Goal: Information Seeking & Learning: Learn about a topic

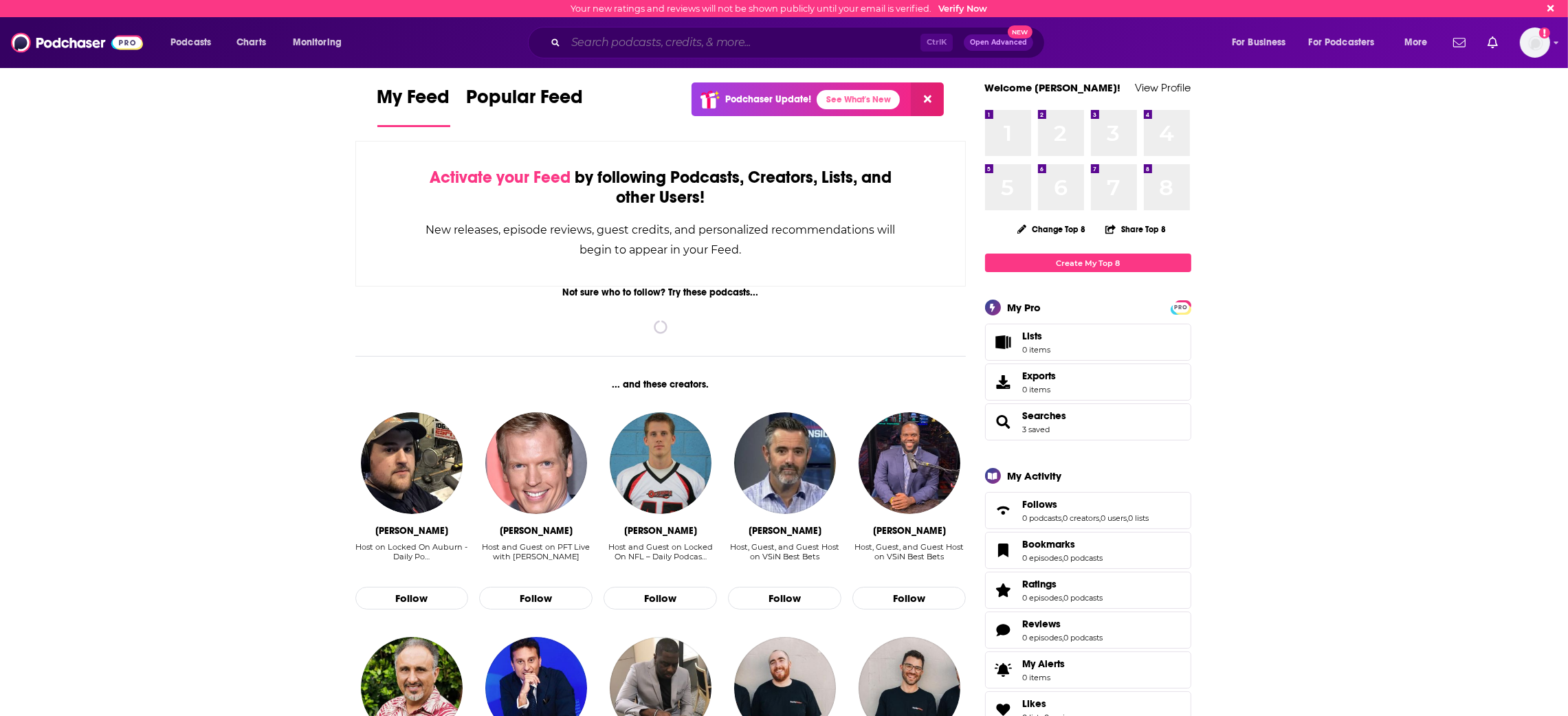
click at [603, 48] on input "Search podcasts, credits, & more..." at bounding box center [743, 43] width 355 height 22
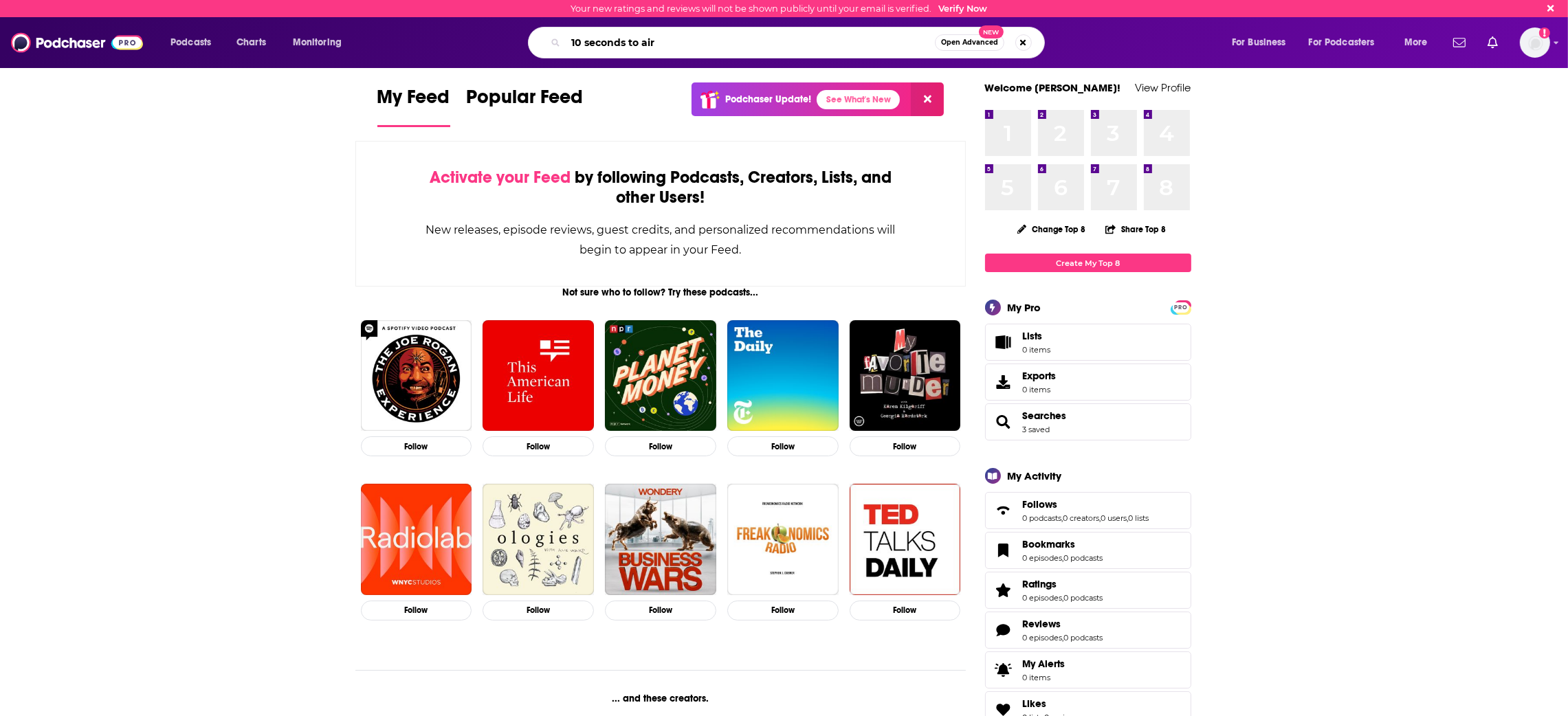
type input "10 seconds to air"
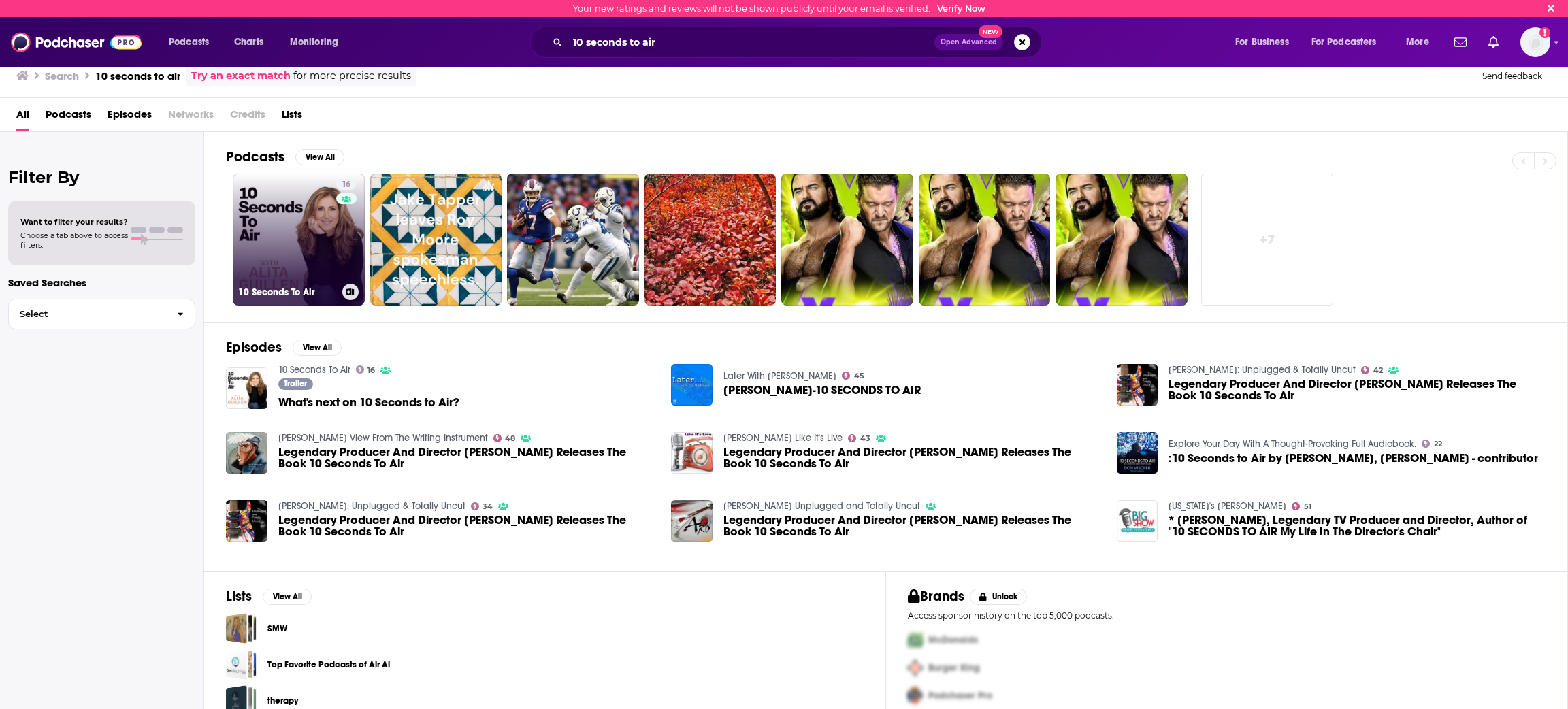
click at [294, 259] on link "16 10 Seconds To Air" at bounding box center [298, 239] width 132 height 132
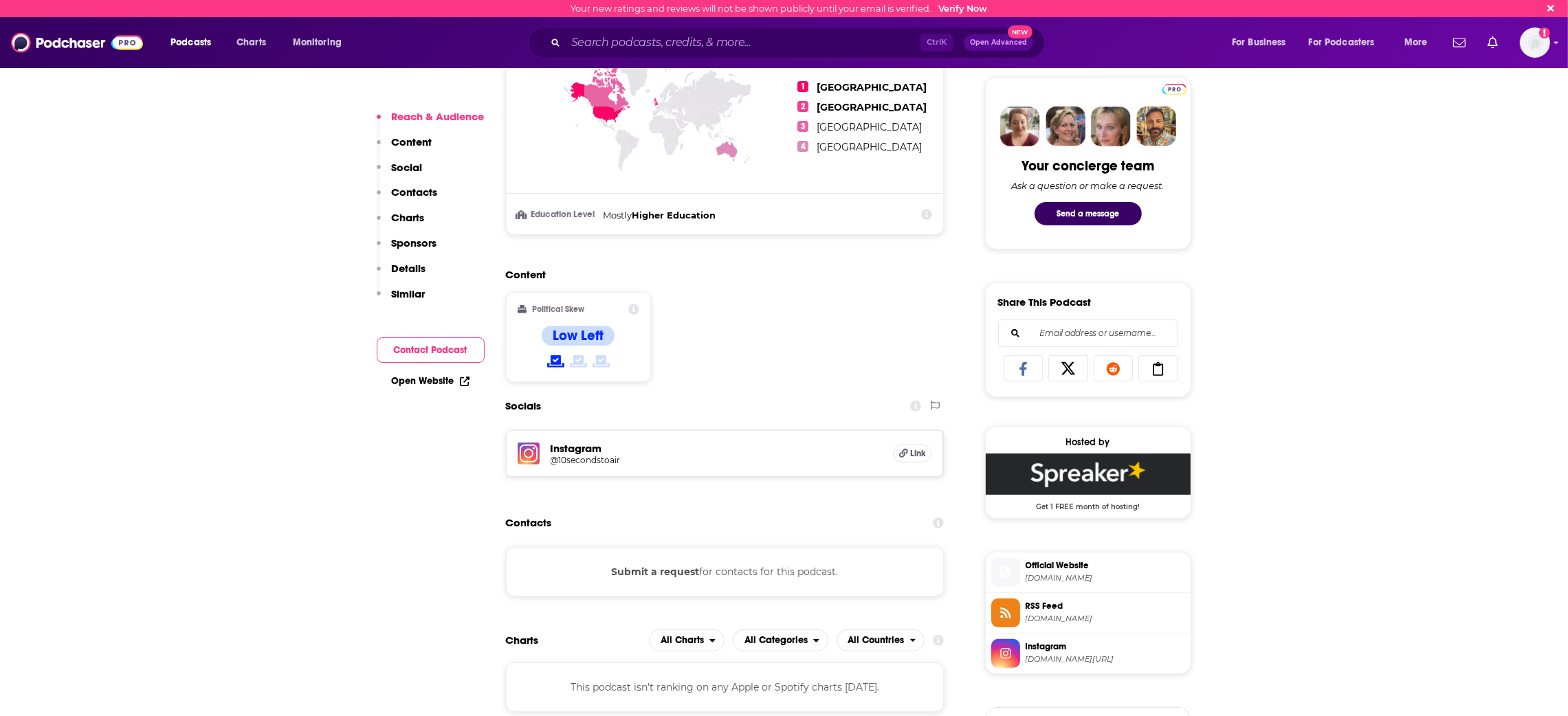
scroll to position [631, 0]
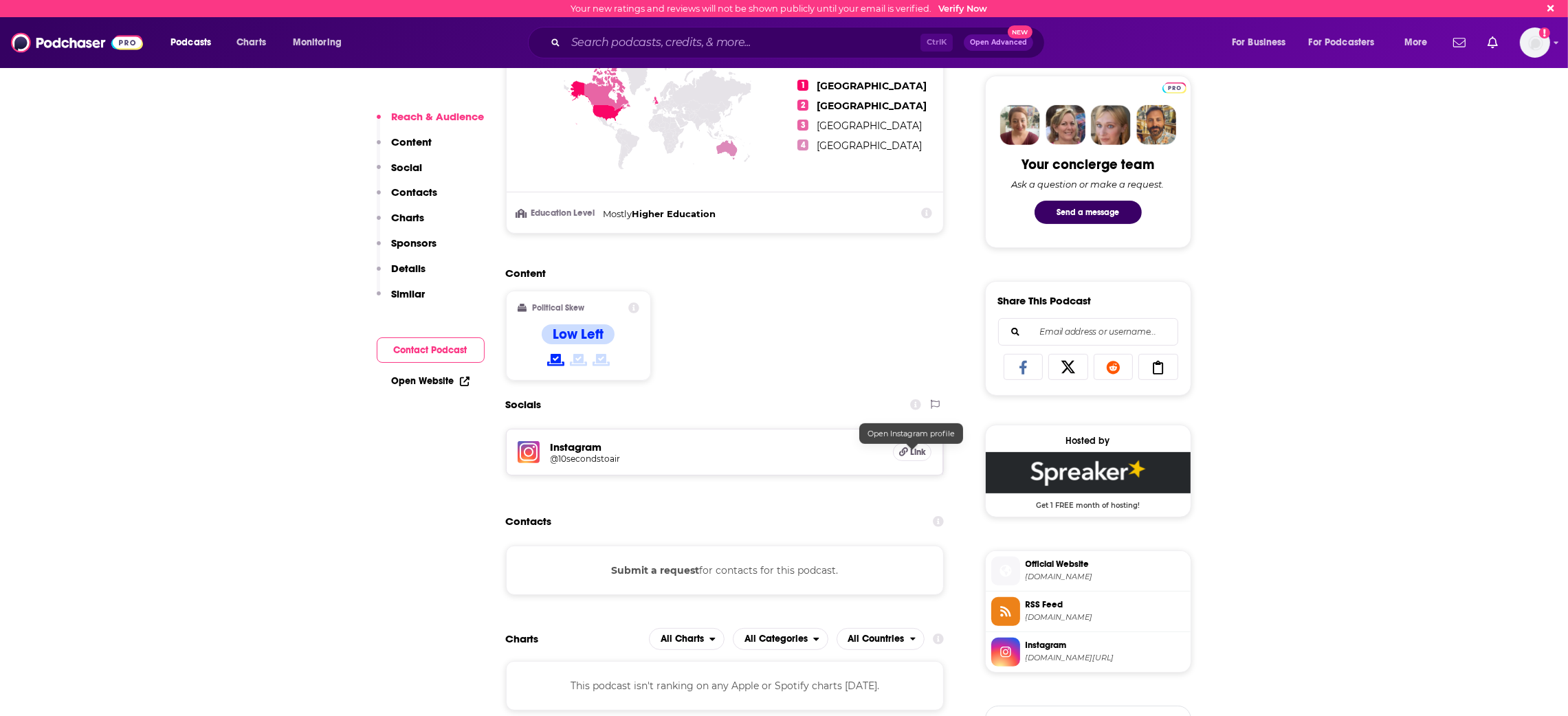
click at [907, 452] on h5 "Link" at bounding box center [913, 452] width 39 height 18
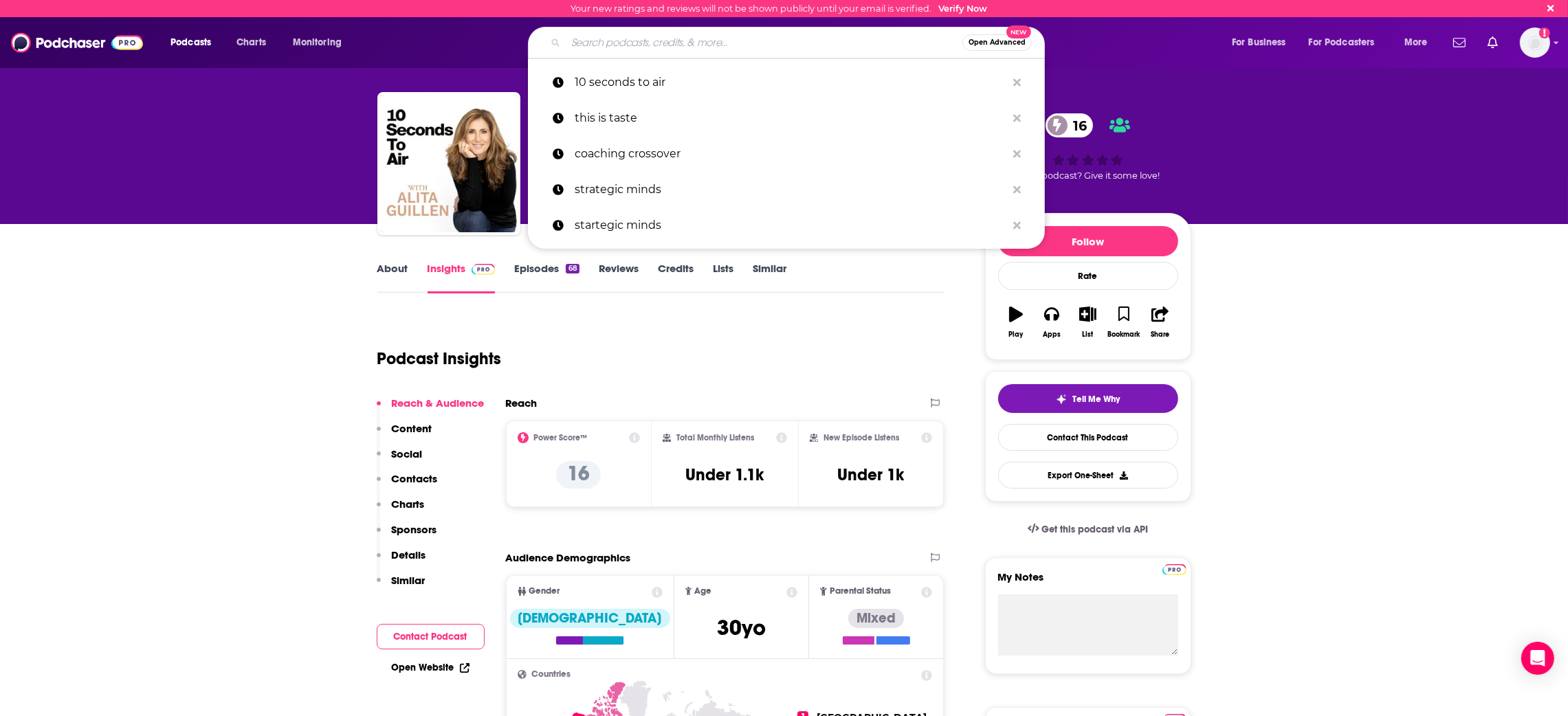
click at [684, 36] on input "Search podcasts, credits, & more..." at bounding box center [764, 43] width 396 height 22
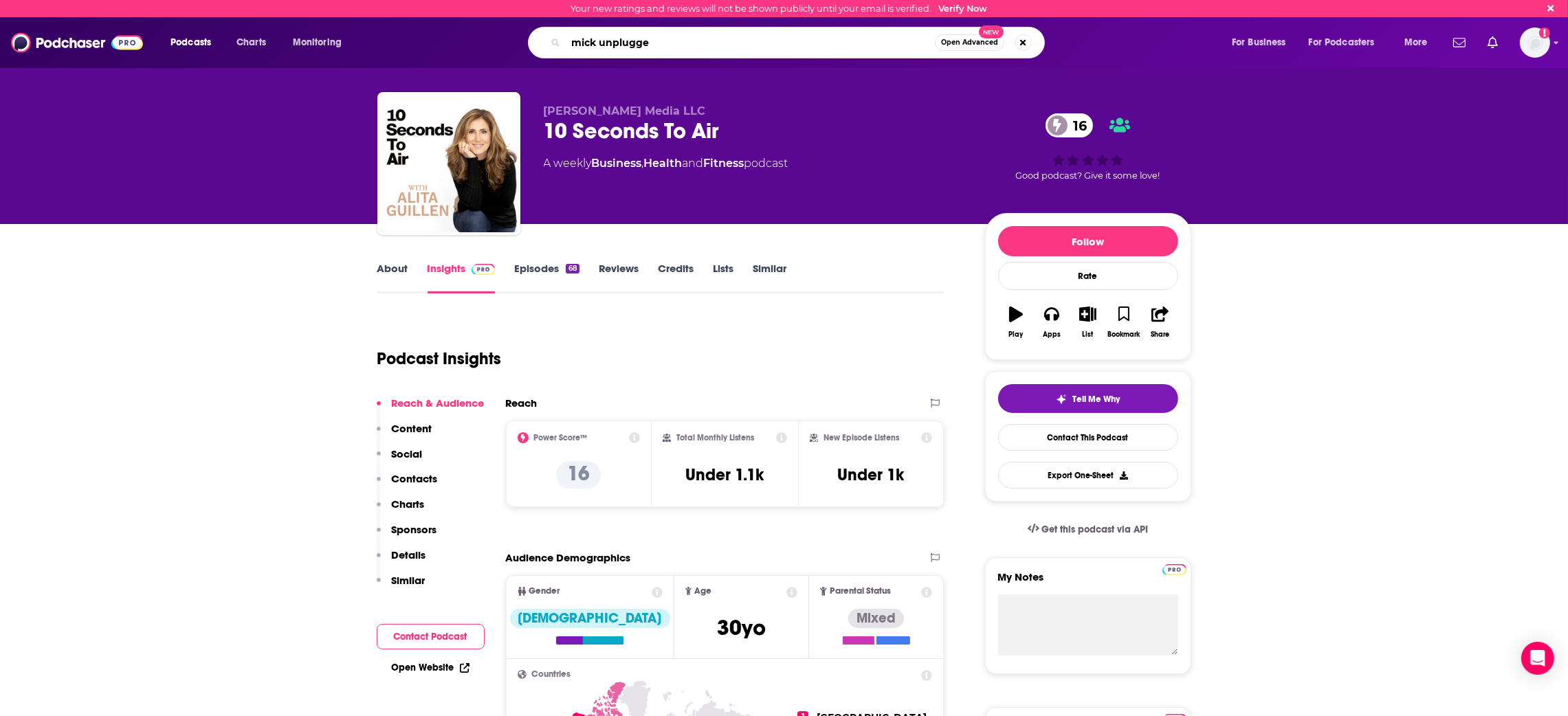
type input "mick unplugged"
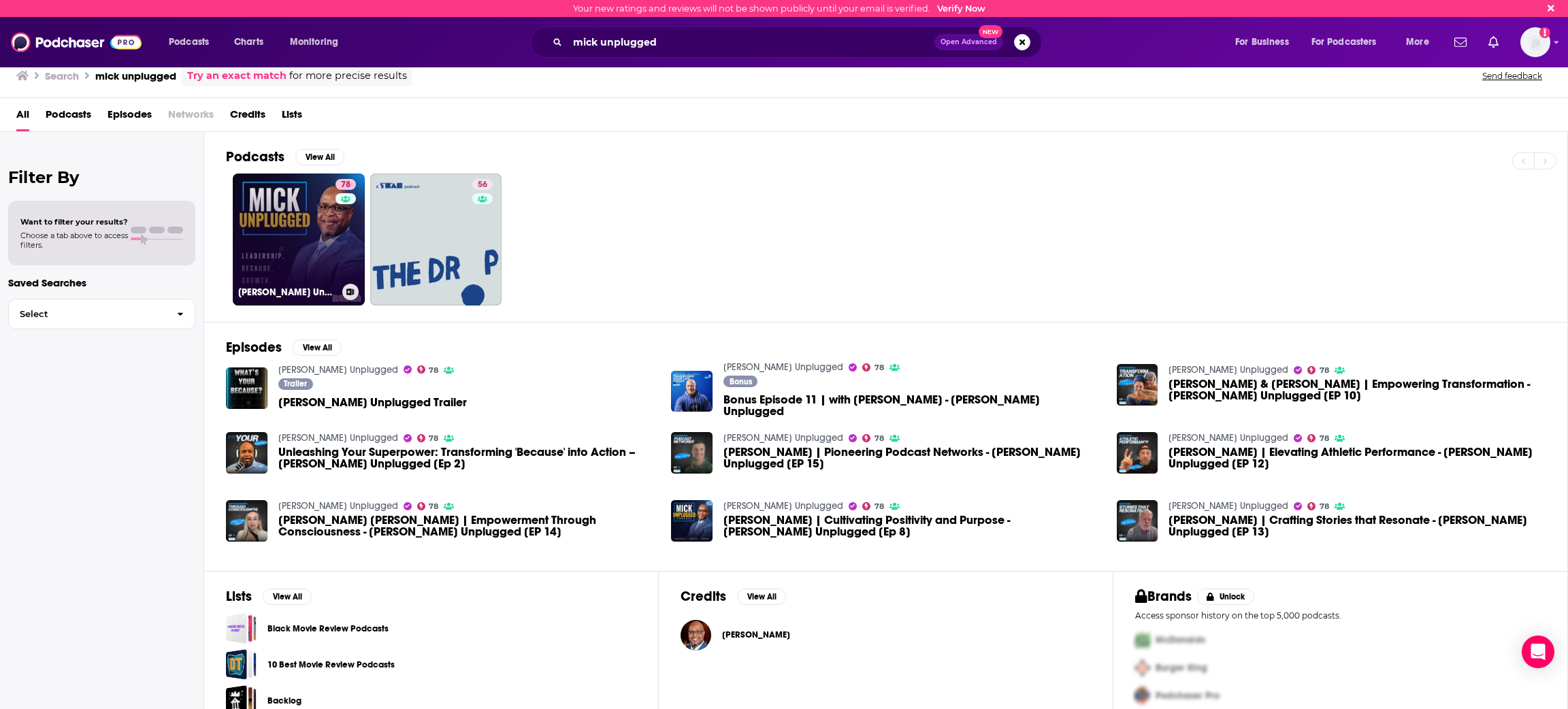
click at [294, 219] on link "78 [PERSON_NAME] Unplugged" at bounding box center [298, 239] width 132 height 132
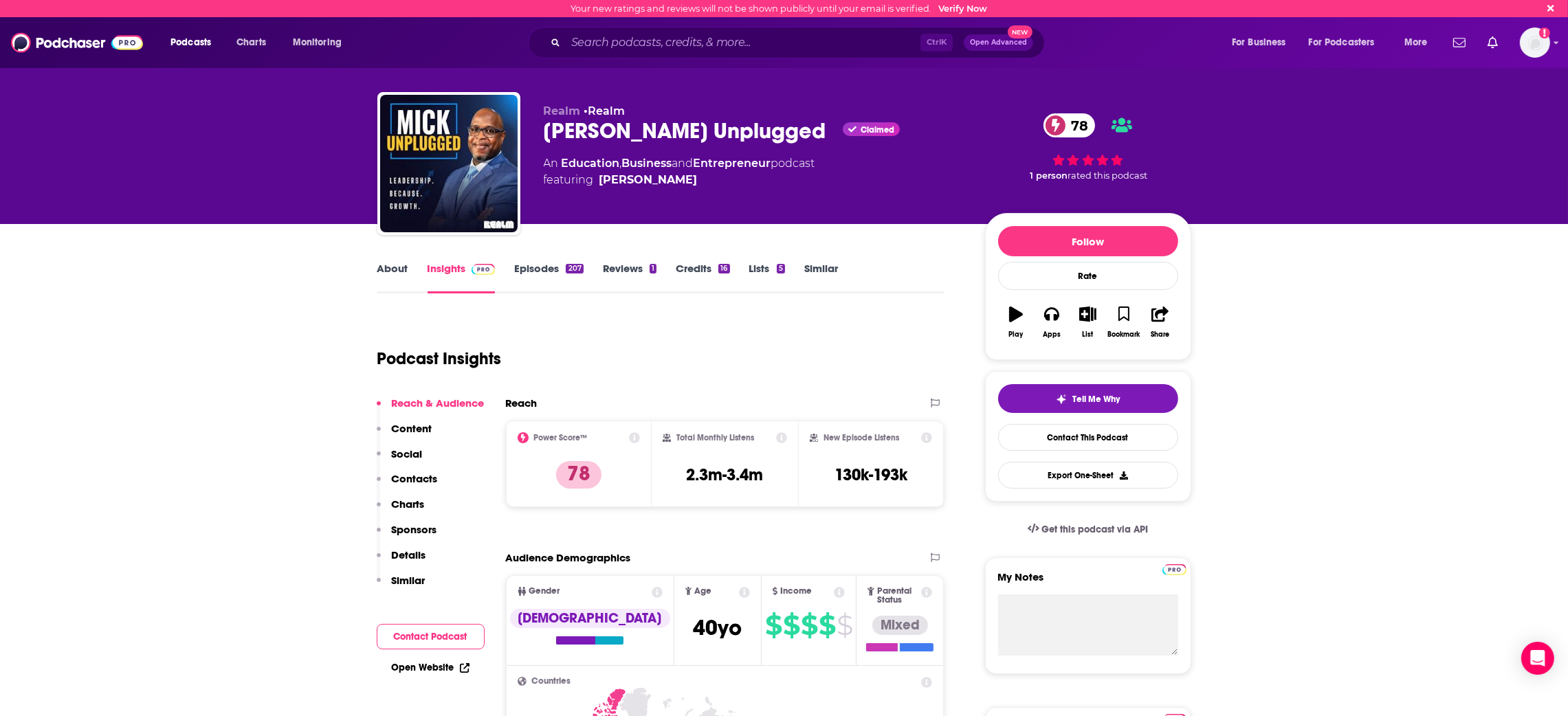
click at [615, 26] on div "Podcasts Charts Monitoring Ctrl K Open Advanced New For Business For Podcasters…" at bounding box center [784, 42] width 1568 height 51
click at [609, 36] on input "Search podcasts, credits, & more..." at bounding box center [743, 43] width 355 height 22
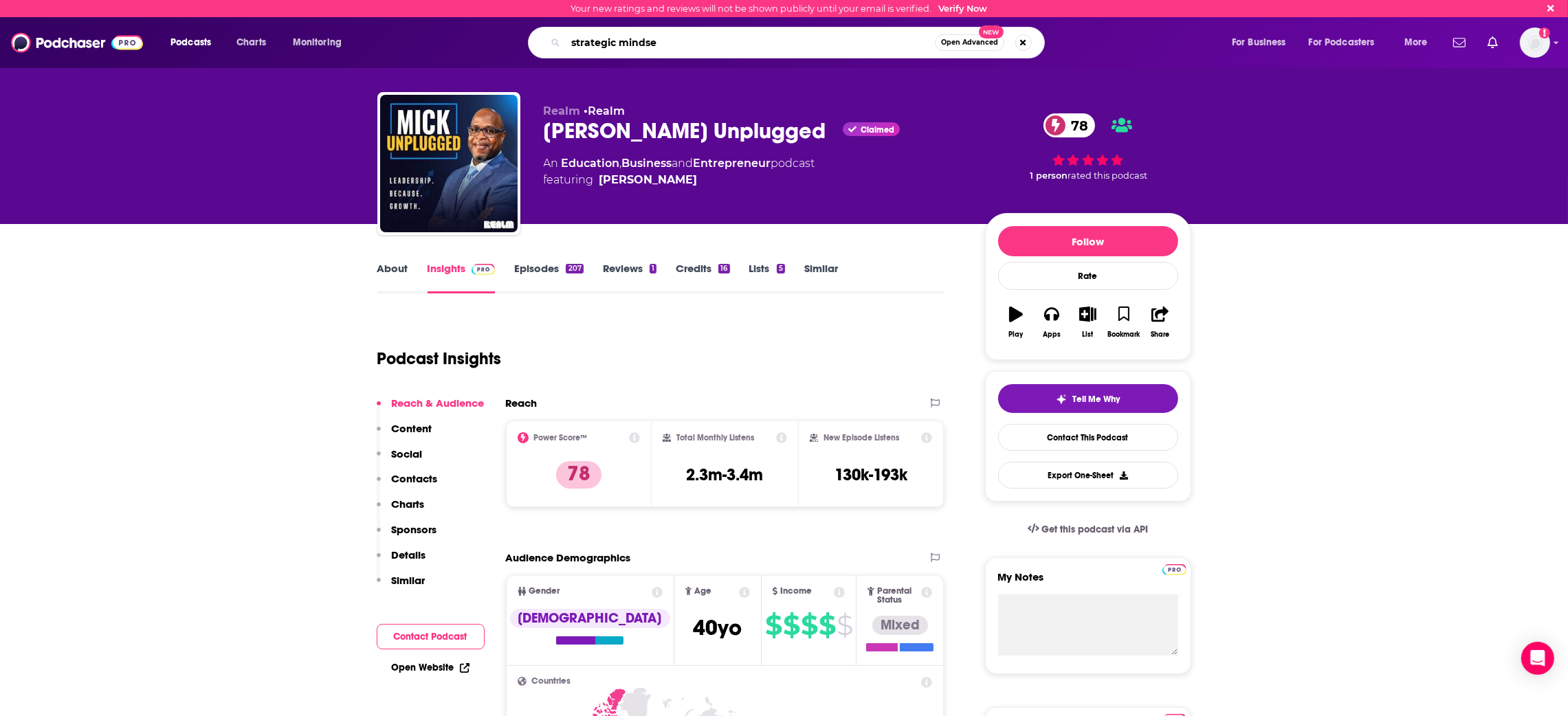
type input "strategic mindset"
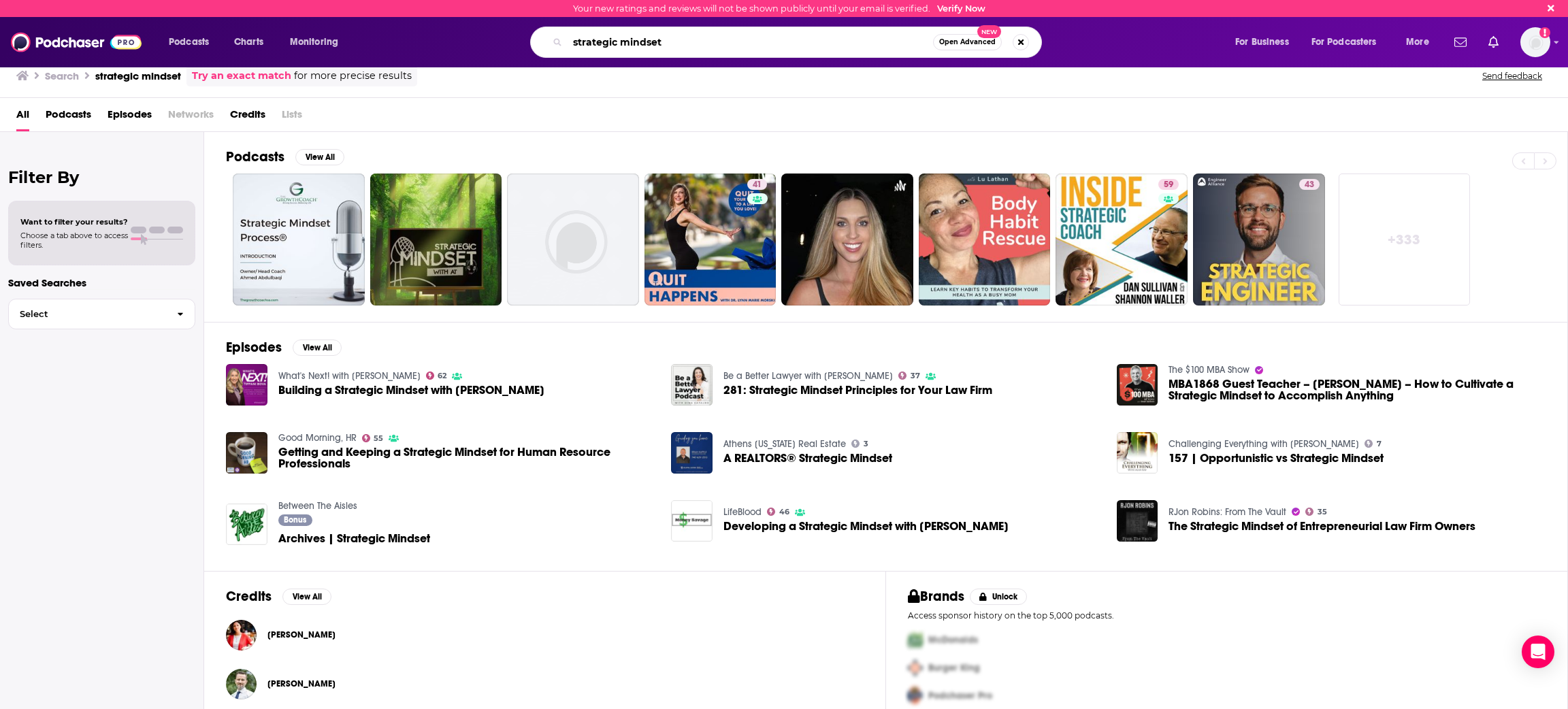
click at [683, 51] on input "strategic mindset" at bounding box center [750, 43] width 365 height 22
type input "strategic minds"
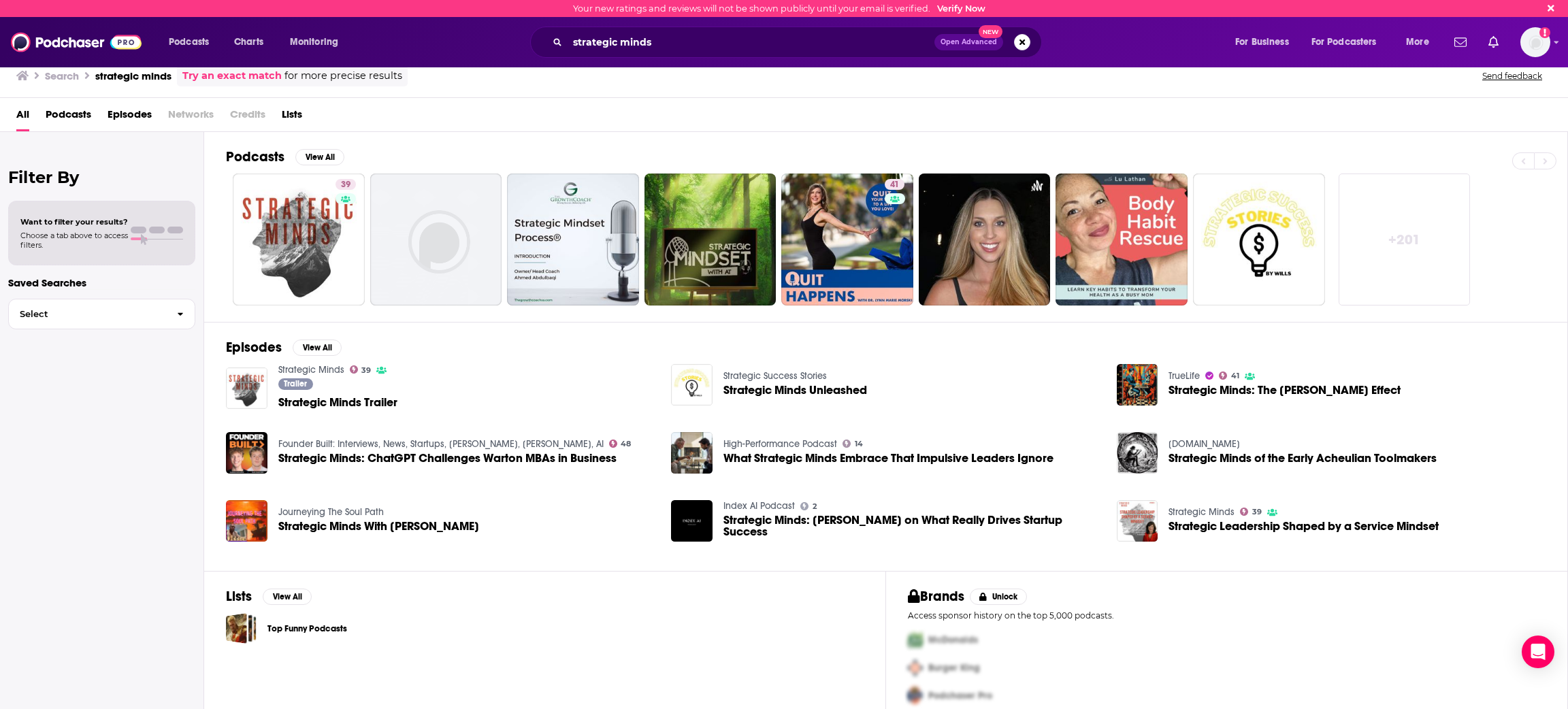
click at [340, 401] on span "Strategic Minds Trailer" at bounding box center [338, 403] width 119 height 12
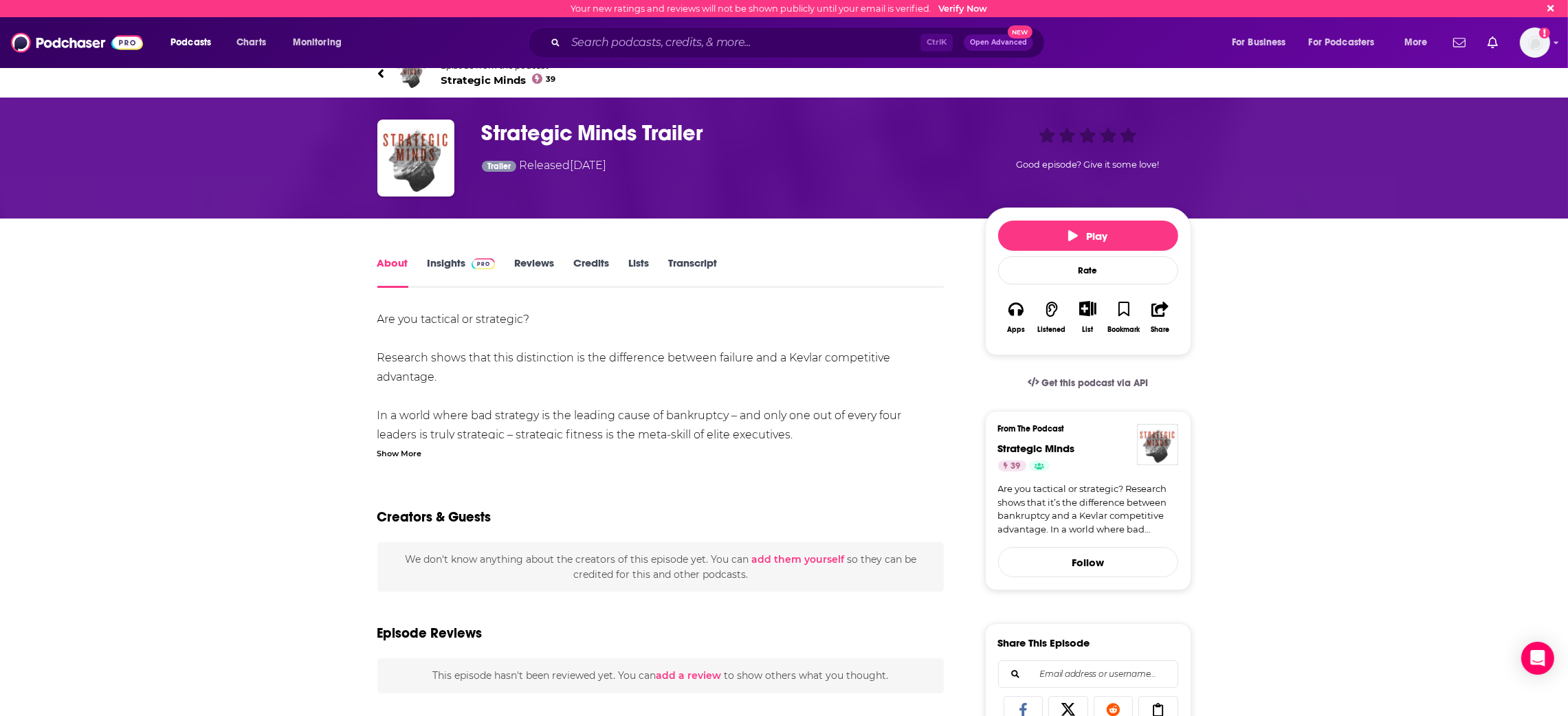
click at [472, 261] on img at bounding box center [483, 264] width 24 height 11
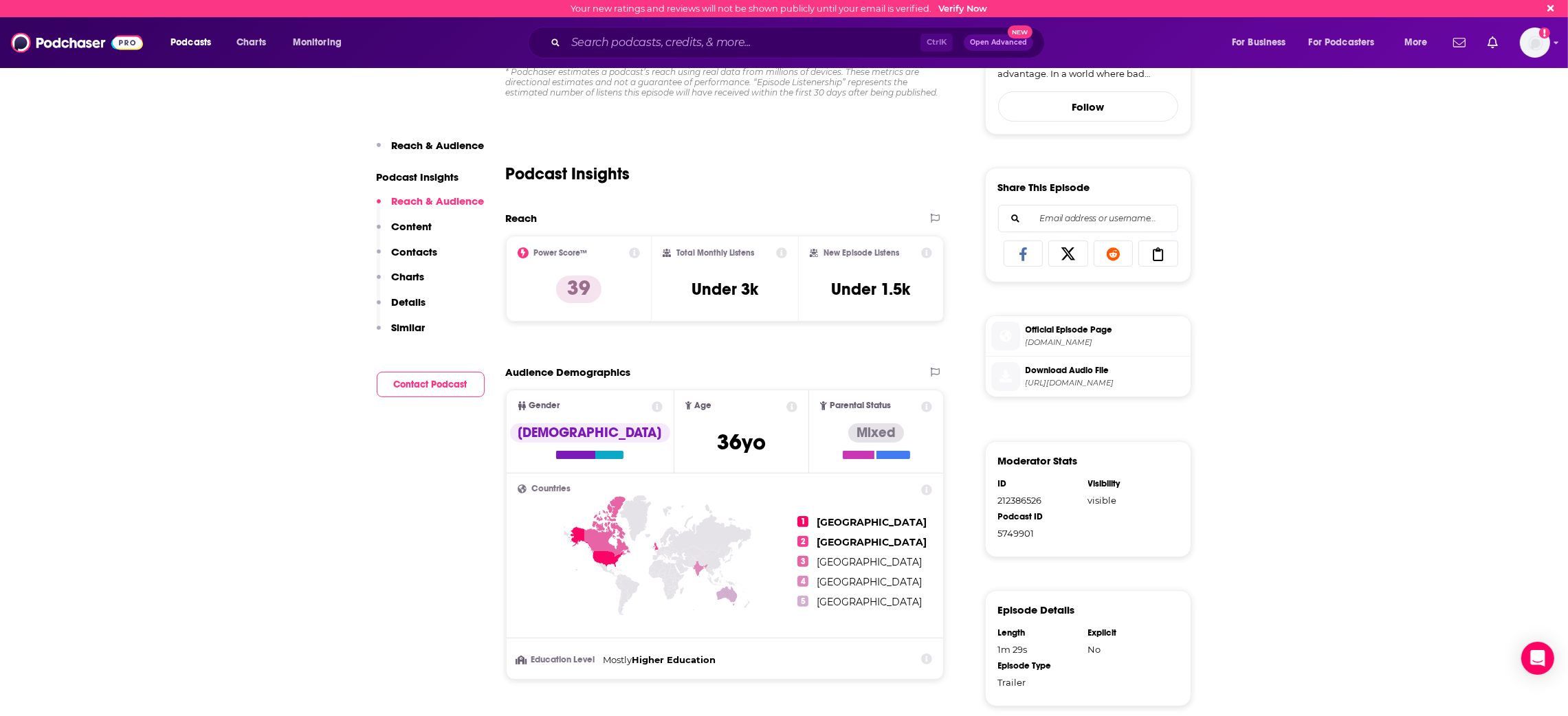
scroll to position [452, 0]
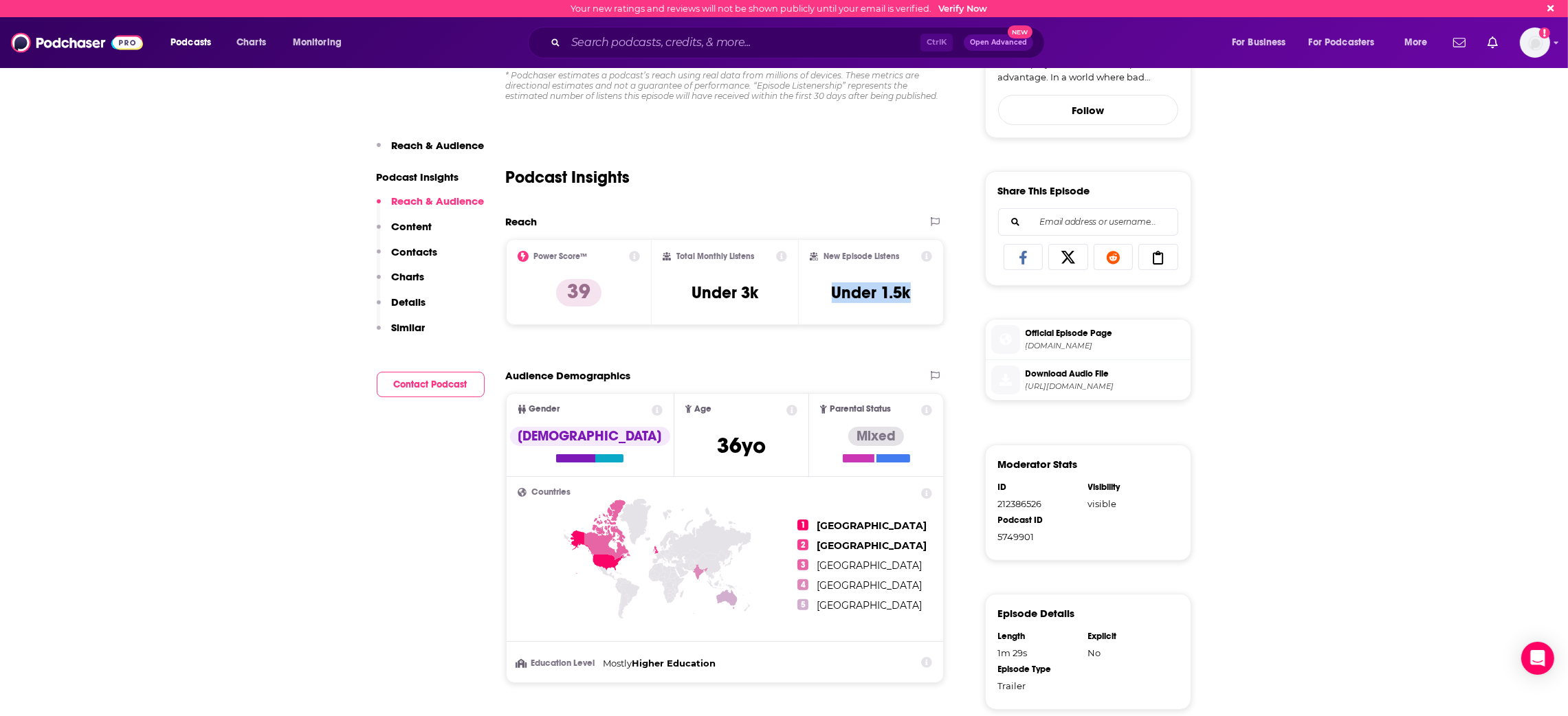
drag, startPoint x: 917, startPoint y: 301, endPoint x: 818, endPoint y: 299, distance: 99.0
click at [818, 299] on div "New Episode Listens Under 1.5k" at bounding box center [871, 282] width 123 height 63
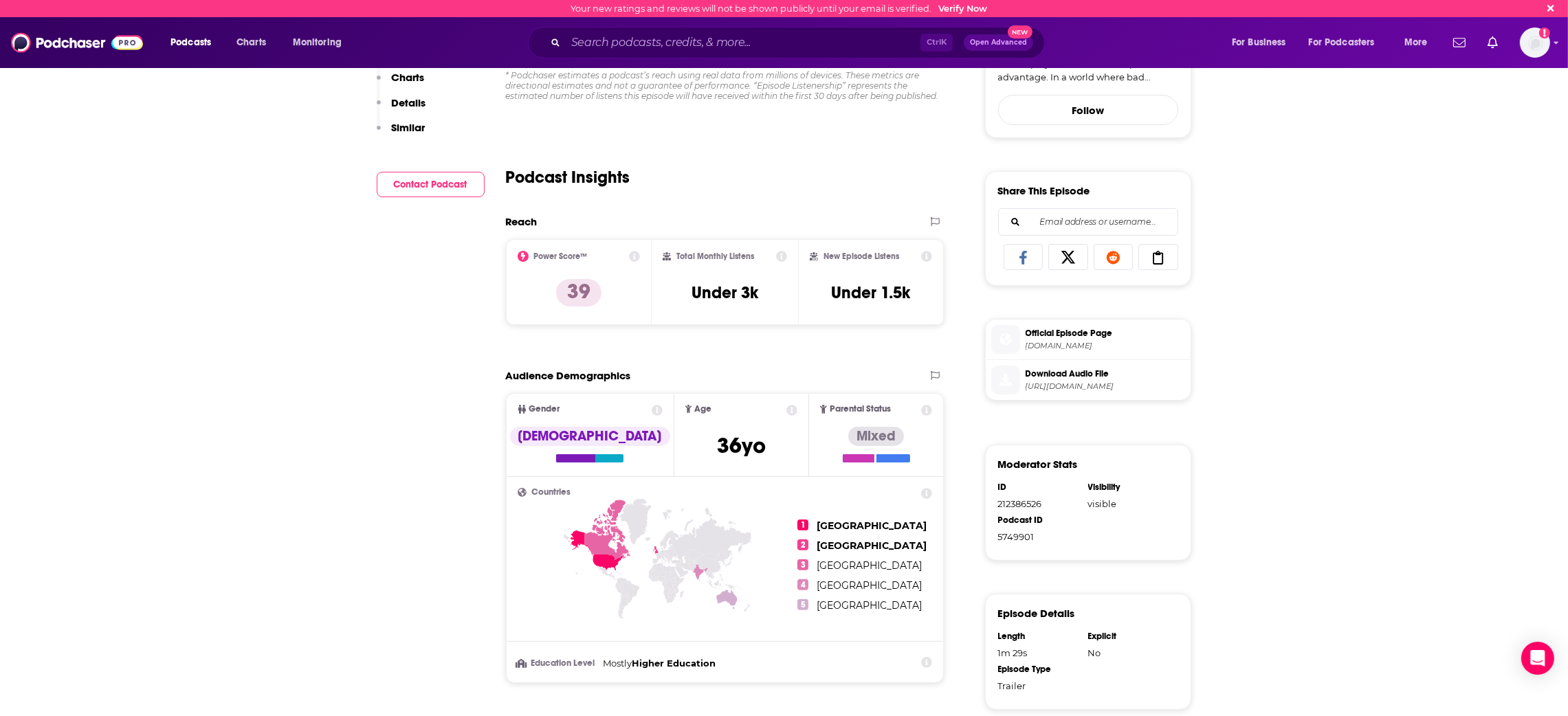
scroll to position [0, 0]
